Goal: Task Accomplishment & Management: Use online tool/utility

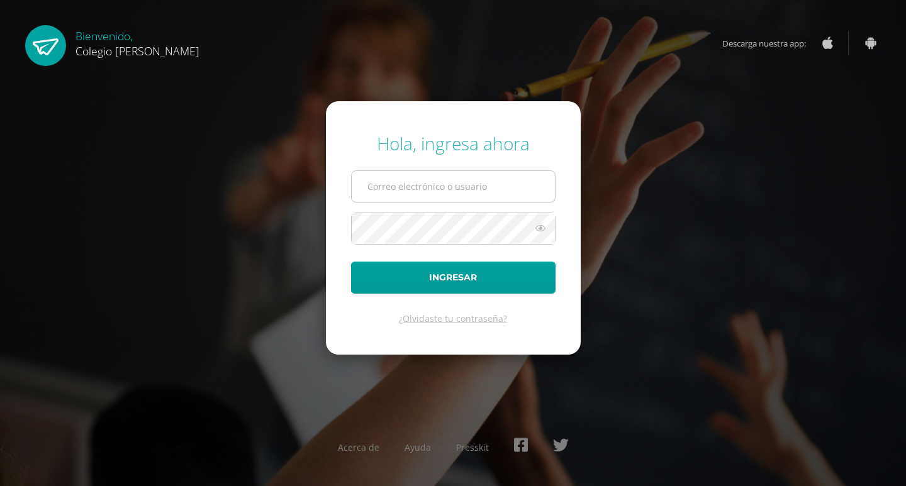
click at [461, 183] on input "text" at bounding box center [453, 186] width 203 height 31
type input "COS01050"
click at [416, 187] on input "[EMAIL_ADDRESS][DOMAIN_NAME]" at bounding box center [453, 186] width 203 height 31
click at [411, 187] on input "[EMAIL_ADDRESS][DOMAIN_NAME]" at bounding box center [453, 186] width 203 height 31
type input "[EMAIL_ADDRESS][DOMAIN_NAME]"
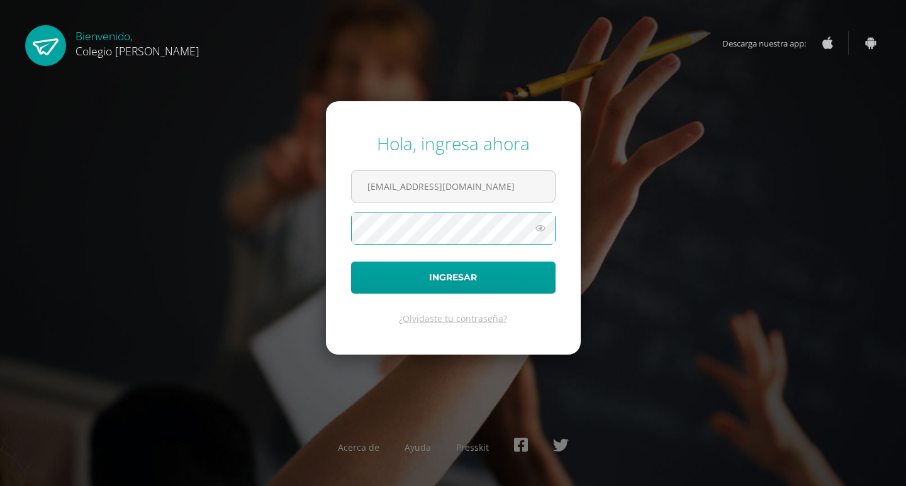
click at [538, 233] on icon at bounding box center [540, 228] width 16 height 15
click at [538, 233] on icon at bounding box center [540, 228] width 18 height 15
click at [543, 222] on span at bounding box center [453, 229] width 204 height 32
click at [537, 230] on icon at bounding box center [540, 228] width 16 height 15
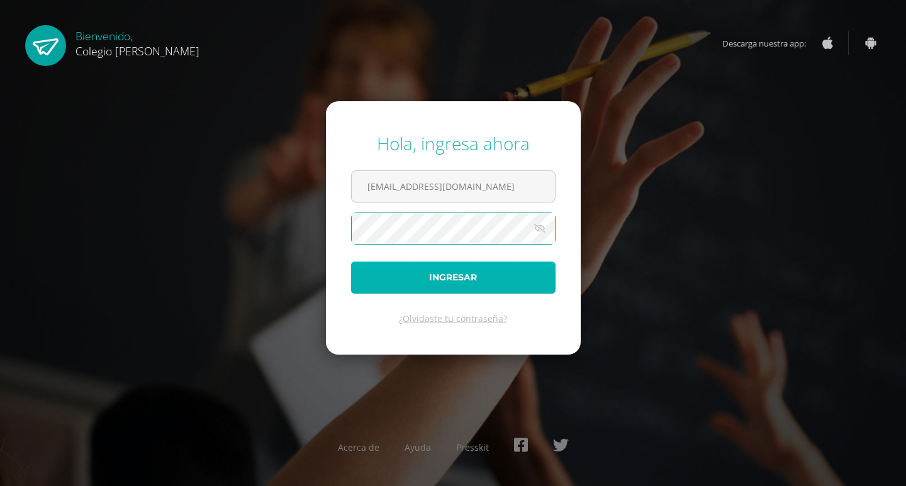
click at [367, 272] on button "Ingresar" at bounding box center [453, 278] width 204 height 32
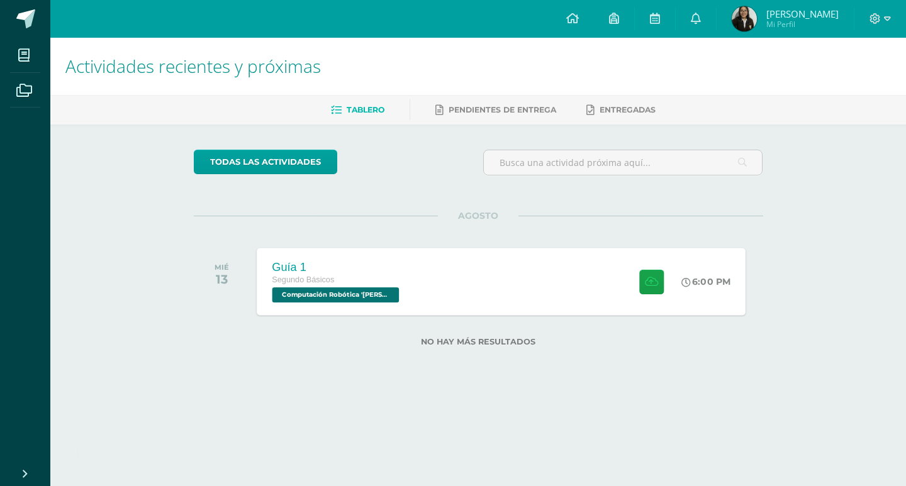
click at [444, 281] on div "Guía 1 Segundo Básicos Computación Robótica '[PERSON_NAME]' 6:00 PM Guía 1 Comp…" at bounding box center [501, 281] width 489 height 67
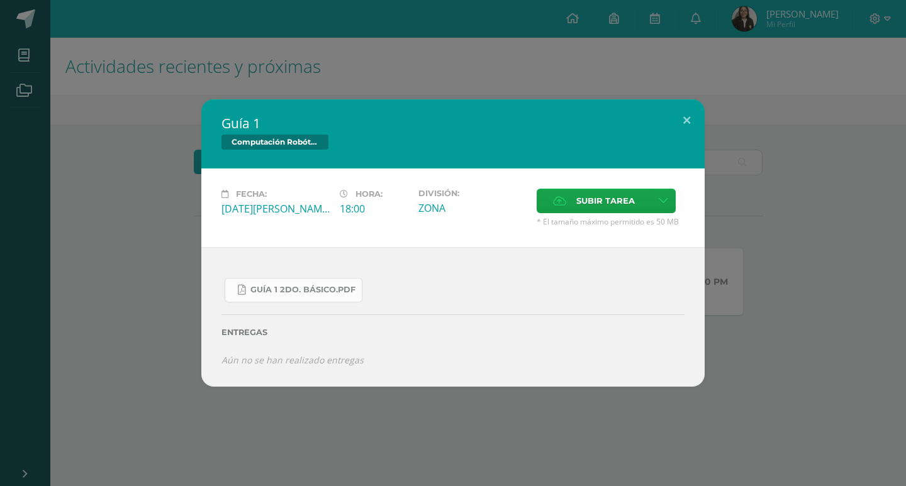
click at [323, 282] on link "Guía 1 2do. Básico.pdf" at bounding box center [294, 290] width 138 height 25
click at [209, 72] on div "Guía 1 Computación Robótica Fecha: [DATE][PERSON_NAME] Hora: 18:00 División: ZO…" at bounding box center [453, 243] width 906 height 486
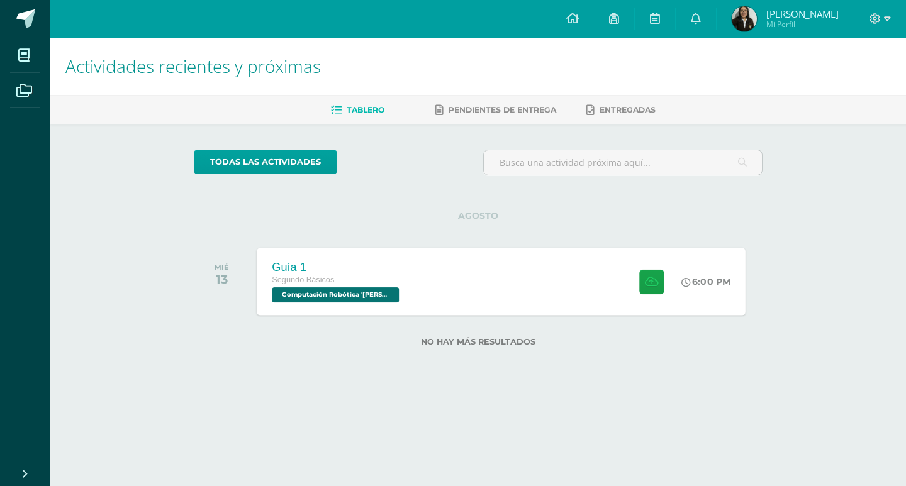
click at [364, 253] on div "Guía 1 Segundo Básicos Computación Robótica '[PERSON_NAME]'" at bounding box center [337, 281] width 160 height 67
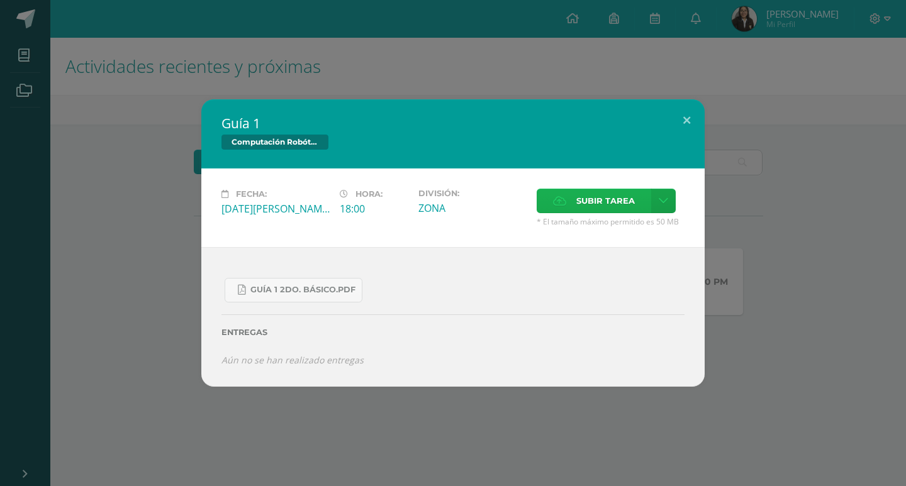
click at [594, 212] on span "Subir tarea" at bounding box center [605, 200] width 59 height 23
click at [0, 0] on input "Subir tarea" at bounding box center [0, 0] width 0 height 0
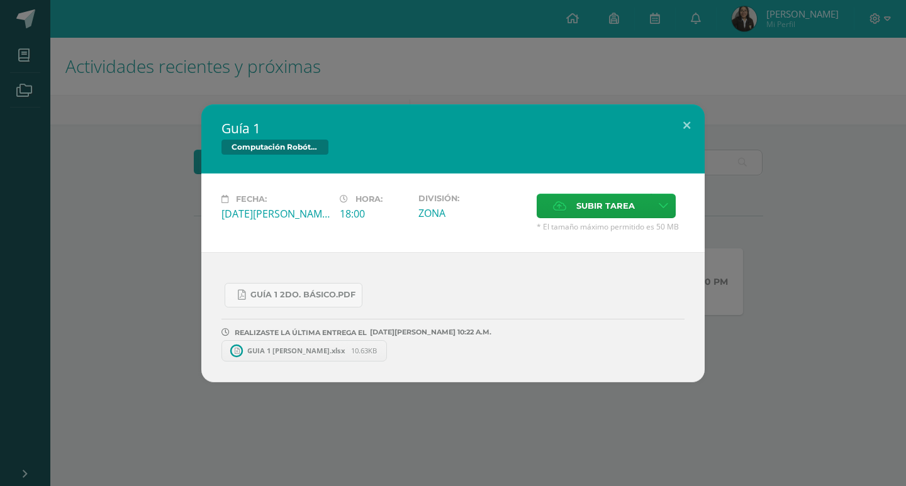
click at [386, 52] on div "Guía 1 Computación Robótica Fecha: [DATE][PERSON_NAME] Hora: 18:00 División: ZO…" at bounding box center [453, 243] width 906 height 486
